Goal: Transaction & Acquisition: Purchase product/service

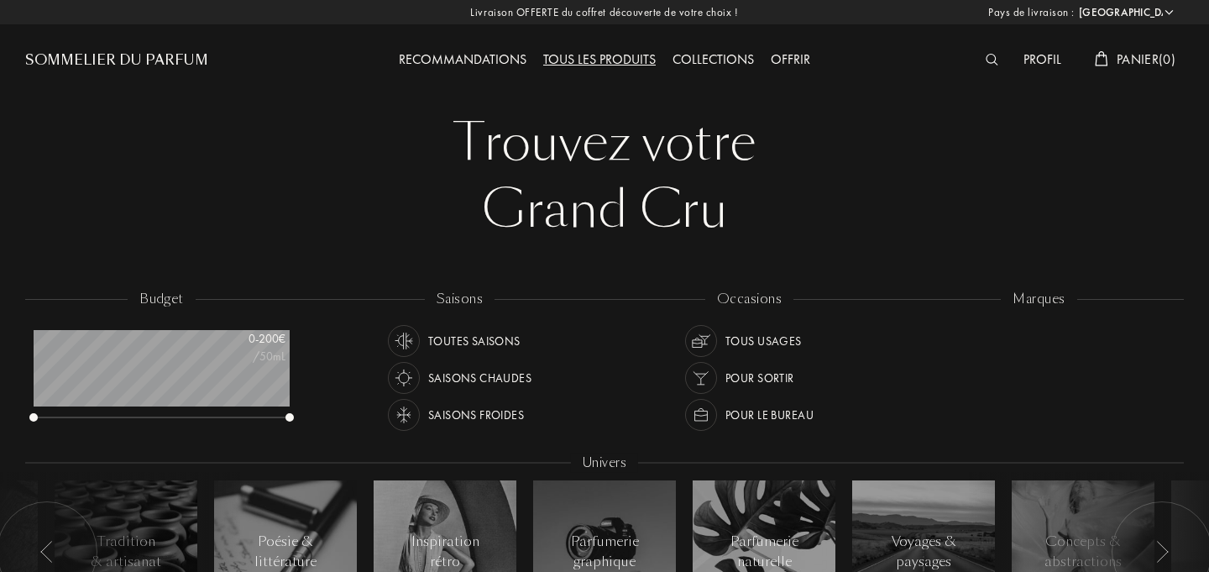
select select "FR"
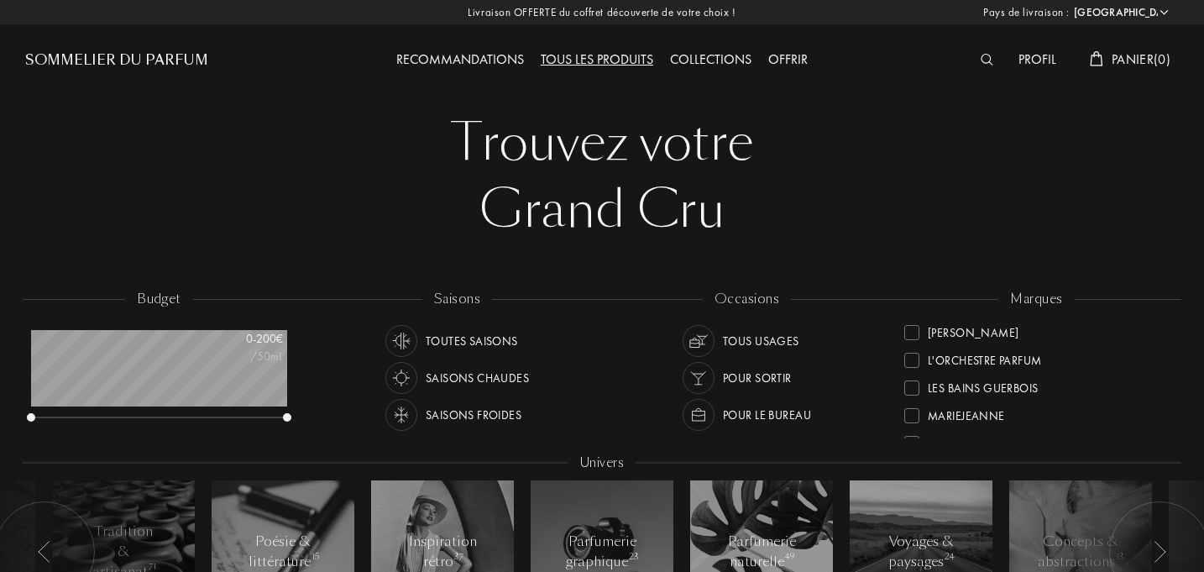
scroll to position [360, 0]
click at [915, 365] on div at bounding box center [911, 361] width 15 height 15
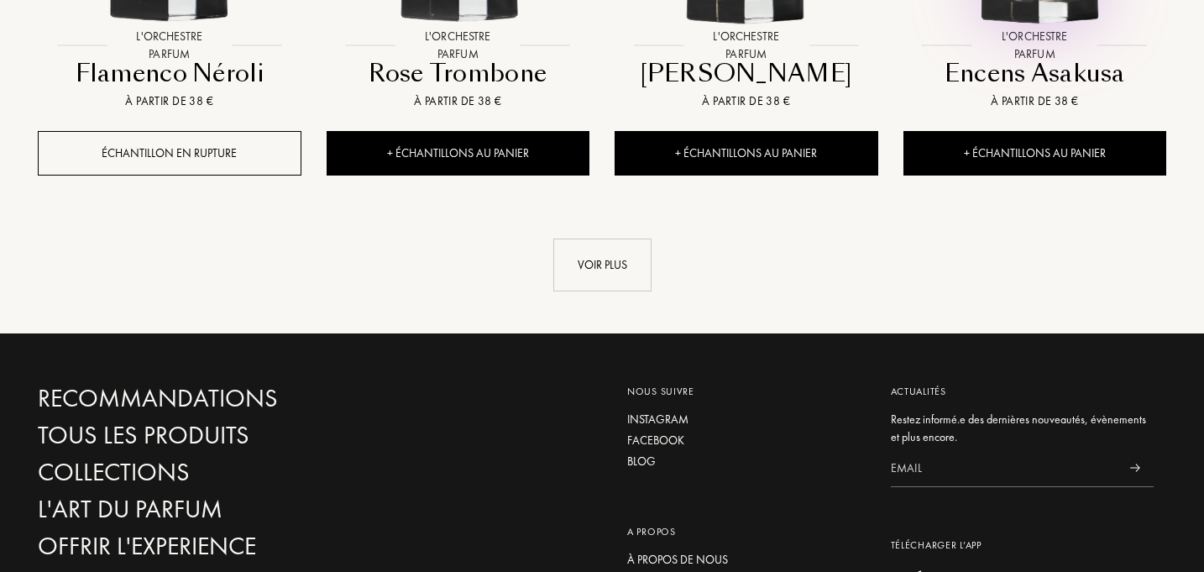
scroll to position [1907, 0]
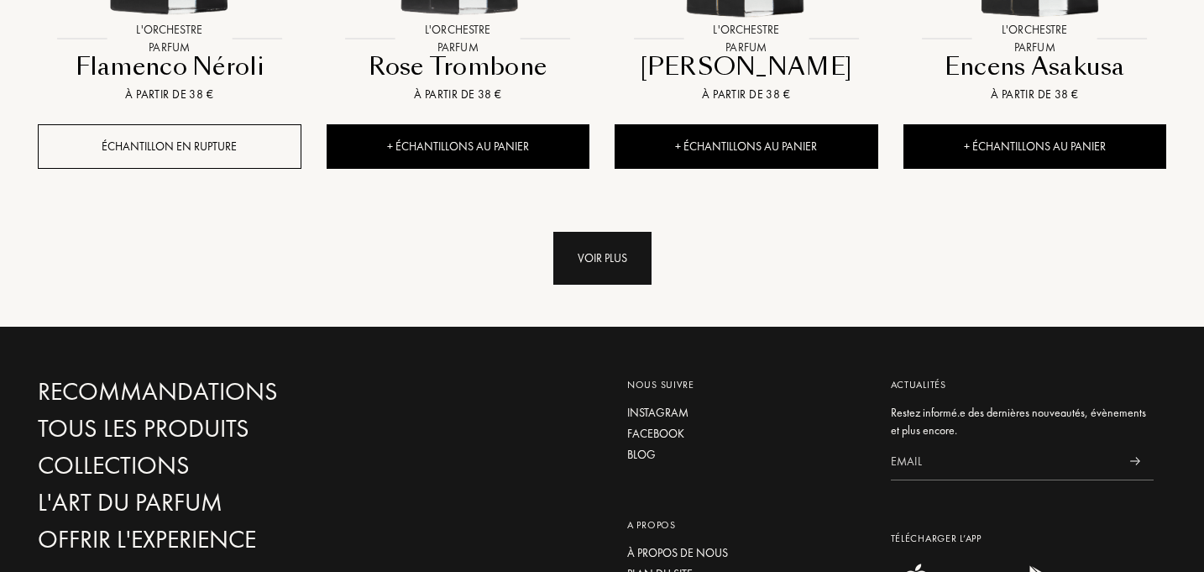
click at [603, 261] on div "Voir plus" at bounding box center [602, 258] width 98 height 53
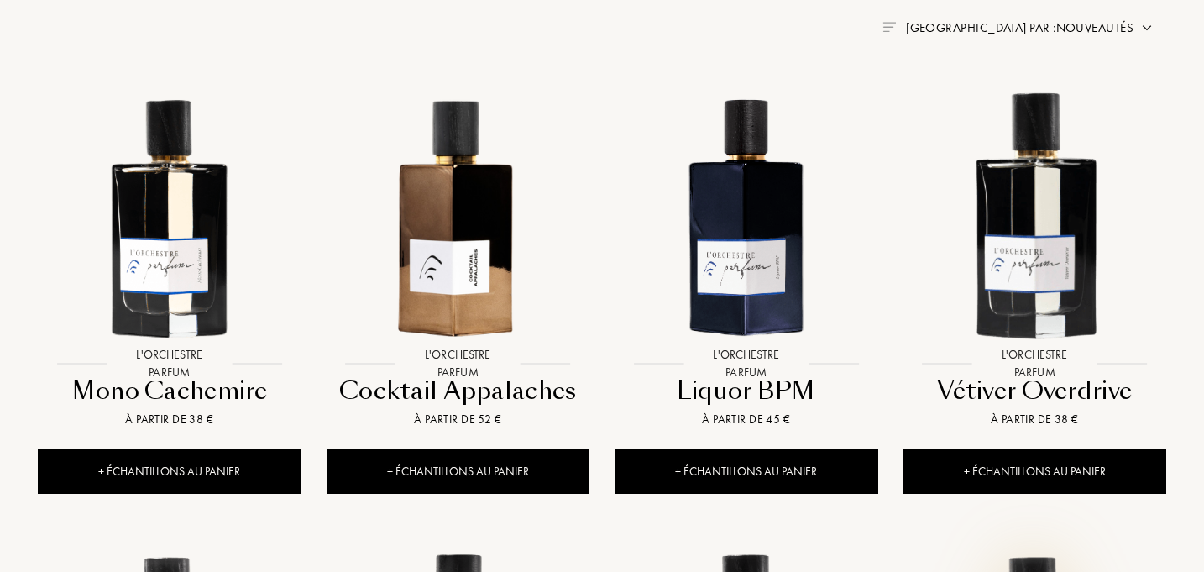
scroll to position [666, 0]
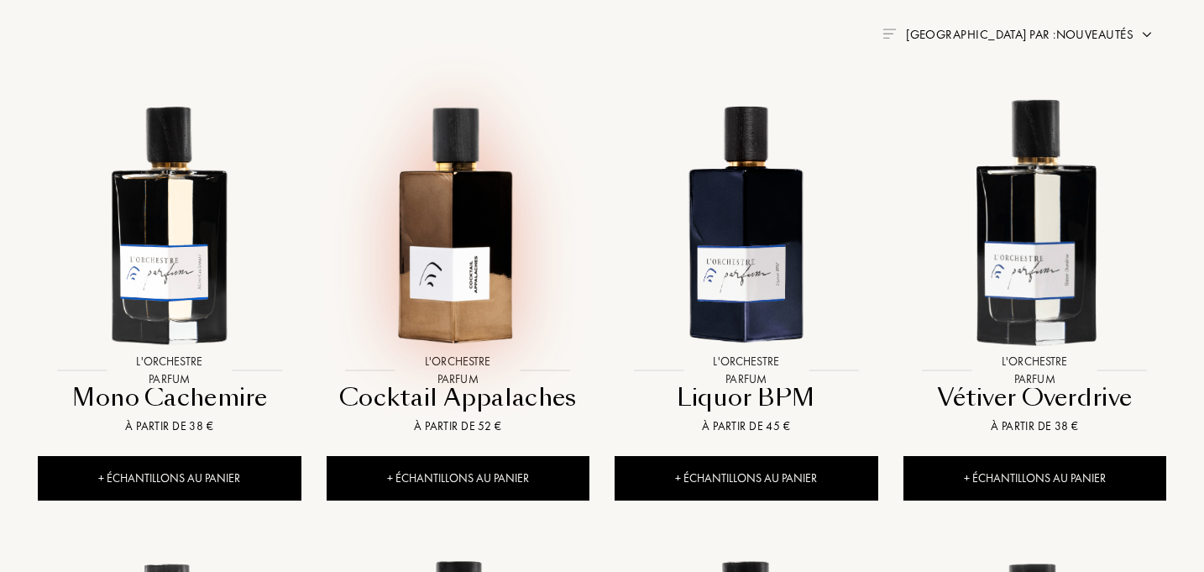
click at [474, 280] on img at bounding box center [457, 221] width 259 height 259
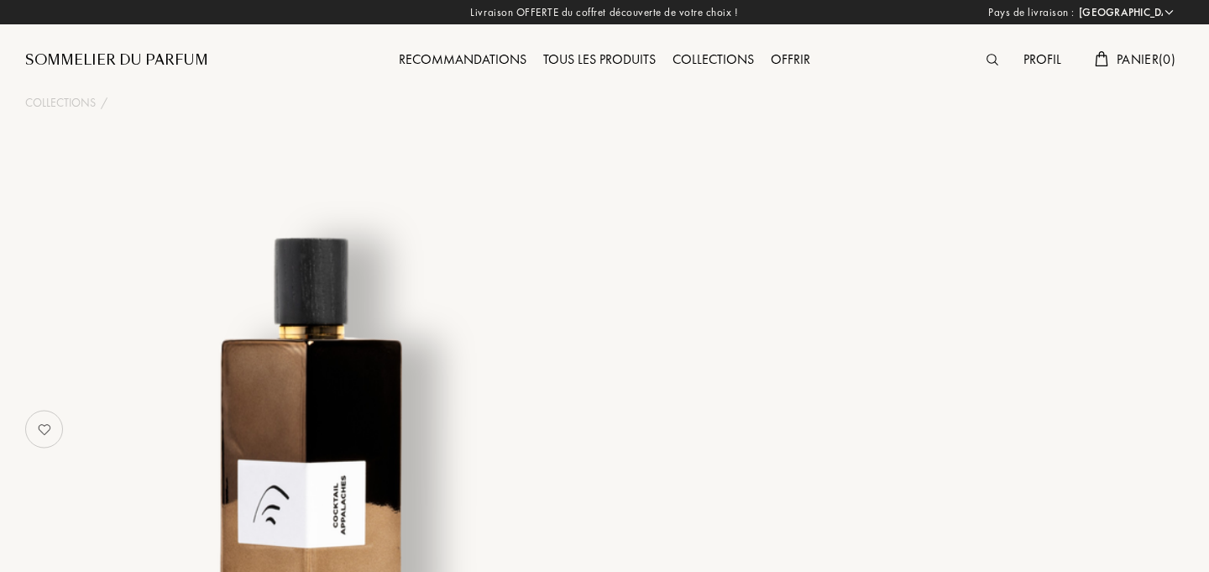
select select "FR"
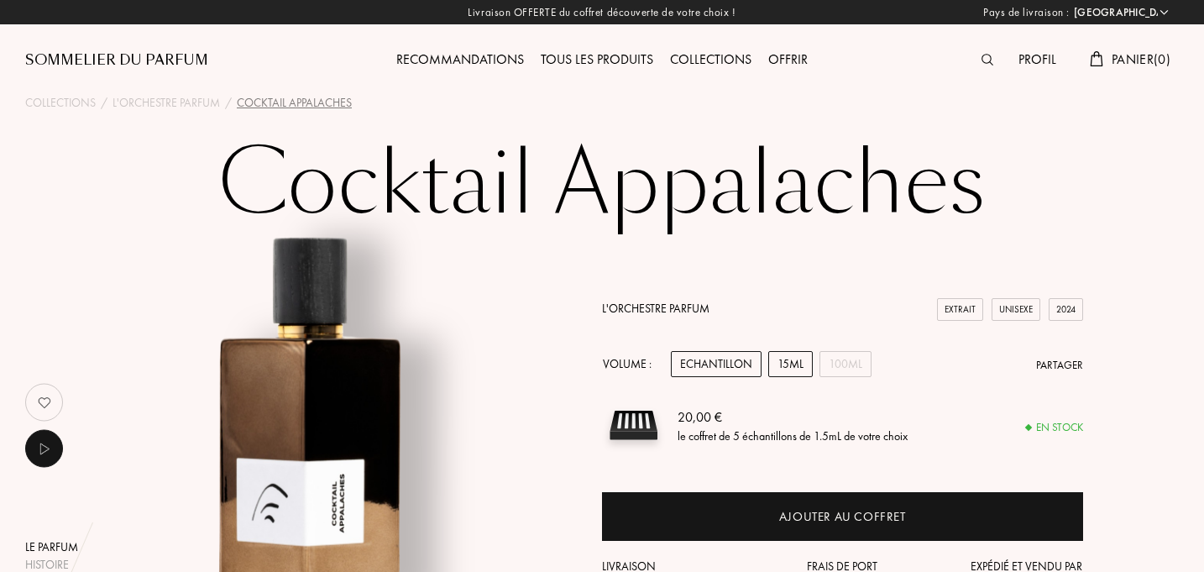
click at [790, 357] on div "15mL" at bounding box center [790, 364] width 44 height 26
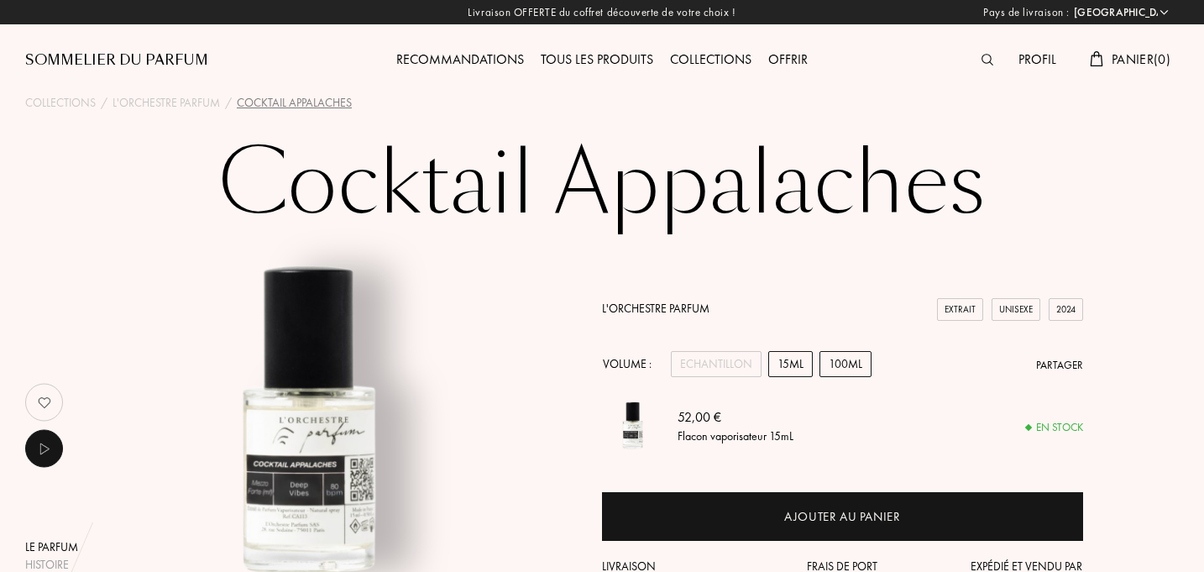
click at [844, 361] on div "100mL" at bounding box center [845, 364] width 52 height 26
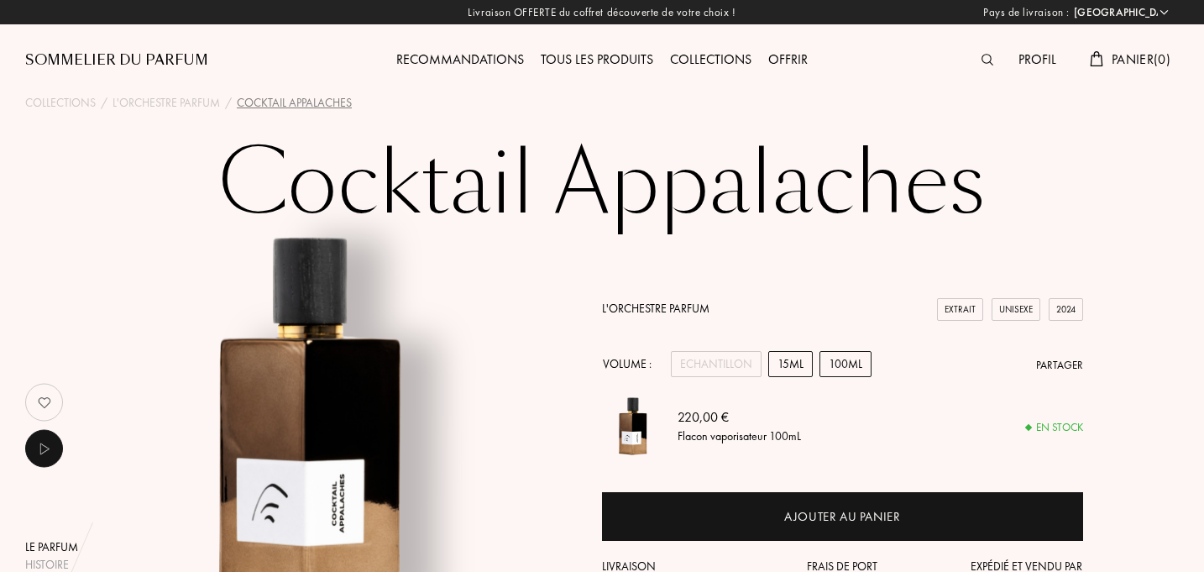
click at [786, 361] on div "15mL" at bounding box center [790, 364] width 44 height 26
